Goal: Find specific page/section: Find specific page/section

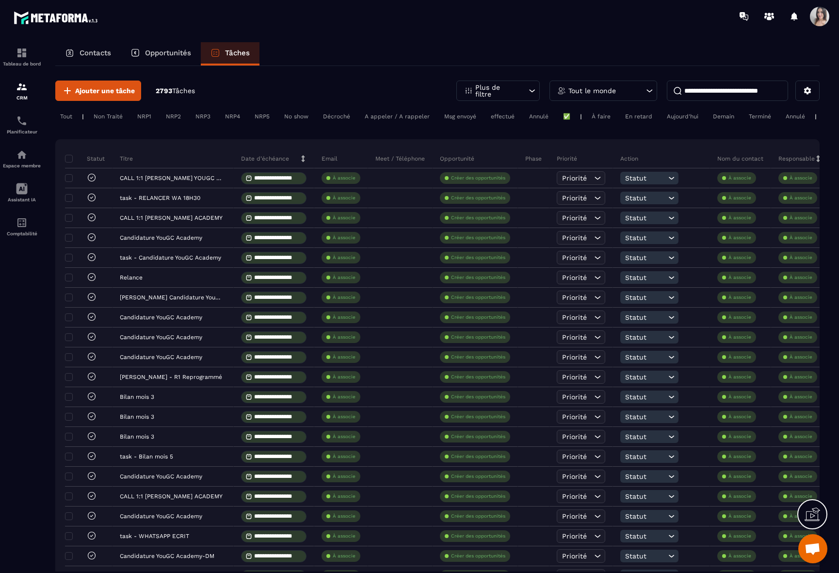
click at [86, 56] on p "Contacts" at bounding box center [96, 52] width 32 height 9
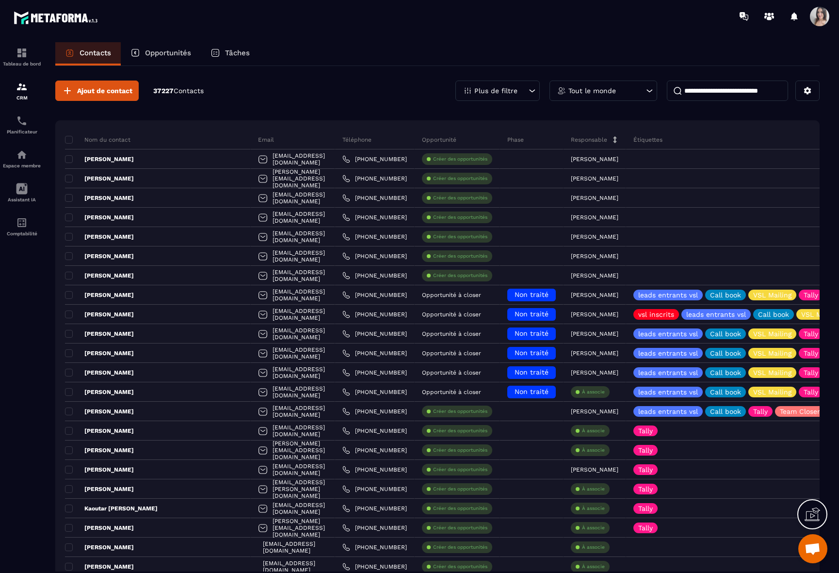
click at [734, 86] on input at bounding box center [727, 90] width 121 height 20
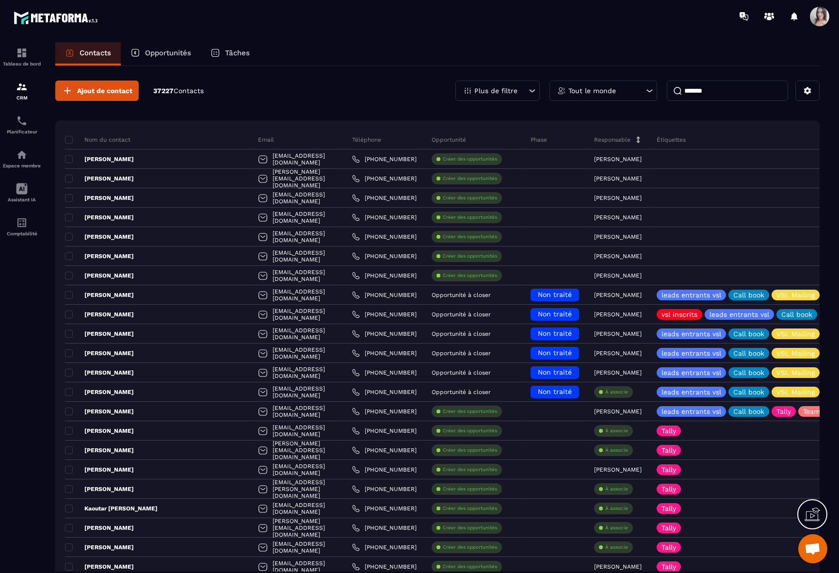
type input "*******"
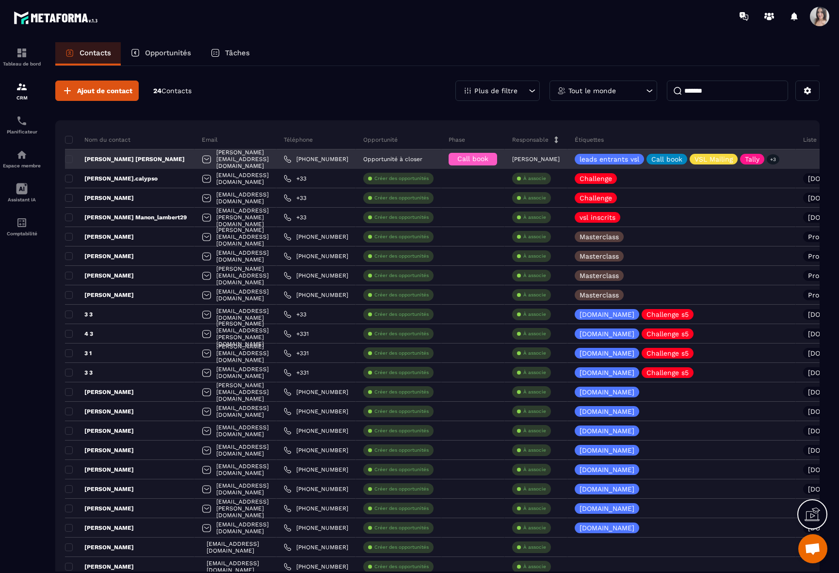
click at [103, 155] on p "[PERSON_NAME] [PERSON_NAME]" at bounding box center [125, 159] width 120 height 8
